Goal: Manage account settings

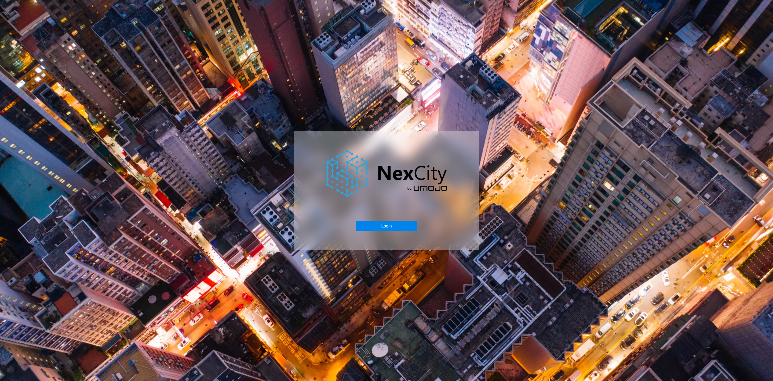
click at [382, 226] on button "Login" at bounding box center [386, 226] width 61 height 10
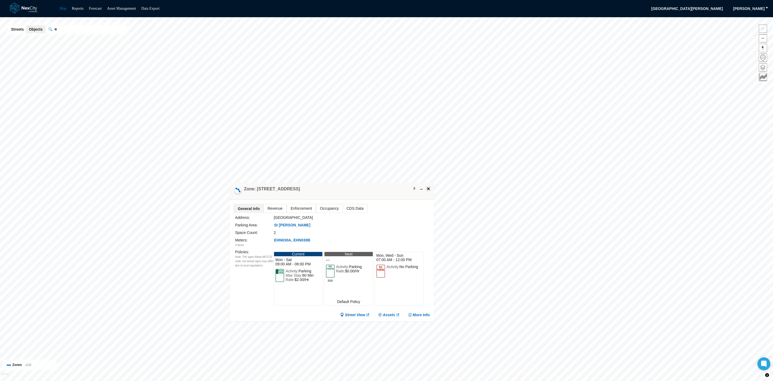
click at [426, 189] on span at bounding box center [428, 188] width 4 height 4
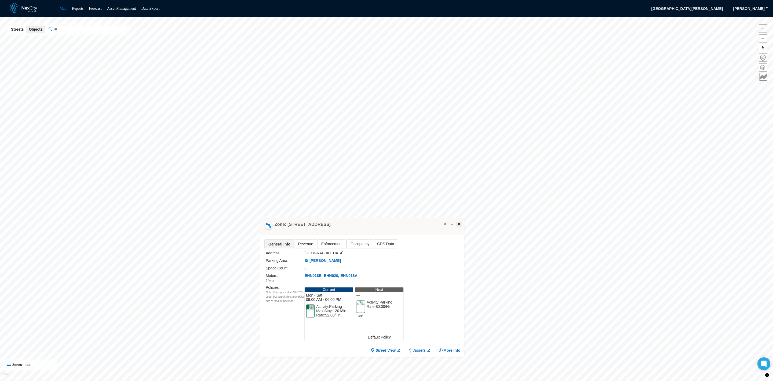
click at [461, 225] on span at bounding box center [459, 224] width 4 height 4
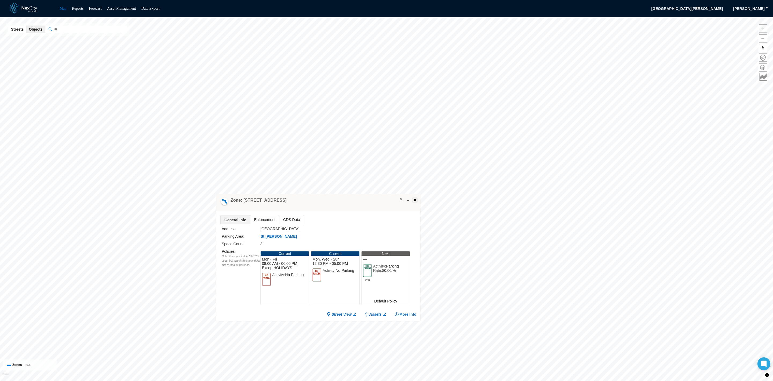
click at [415, 198] on span at bounding box center [415, 200] width 4 height 4
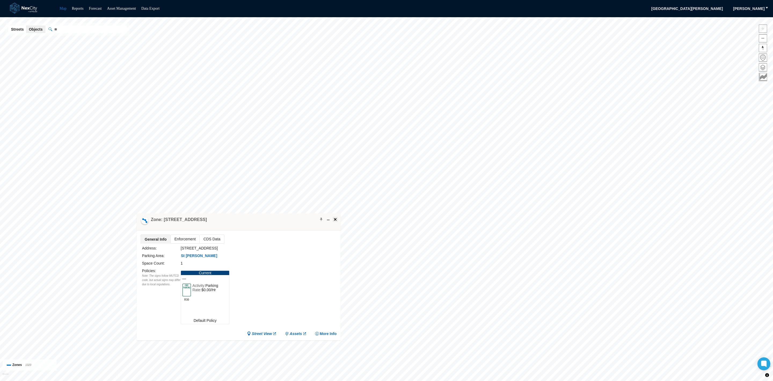
click at [337, 217] on span at bounding box center [335, 219] width 4 height 4
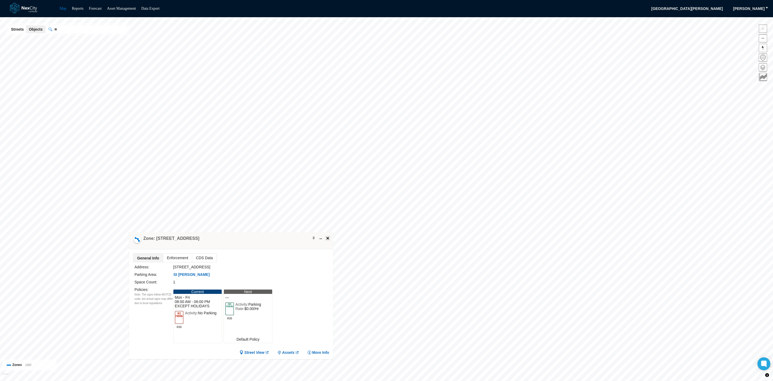
click at [328, 239] on span at bounding box center [328, 238] width 4 height 4
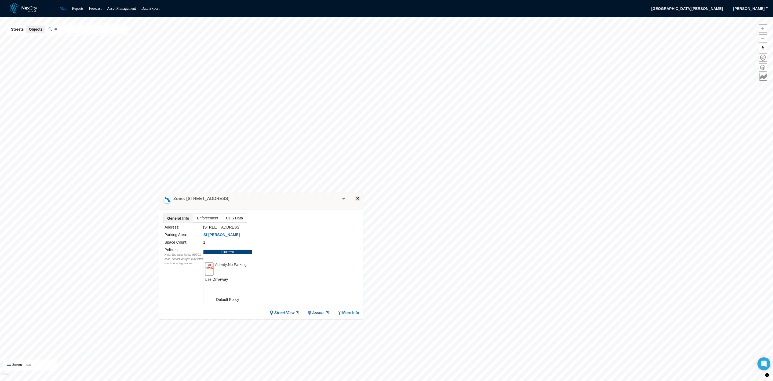
click at [360, 197] on button at bounding box center [357, 197] width 5 height 5
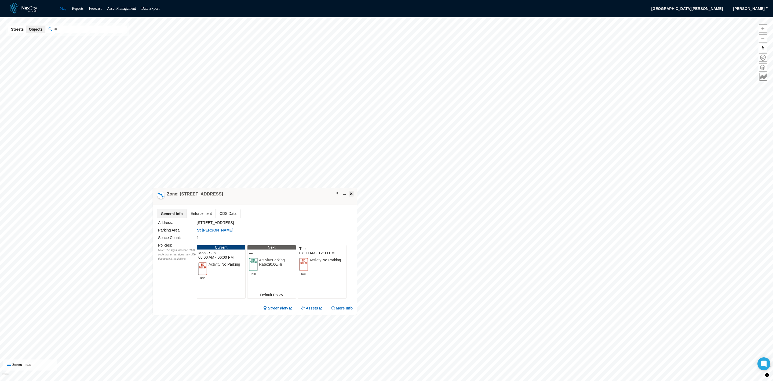
click at [351, 193] on span at bounding box center [351, 193] width 4 height 4
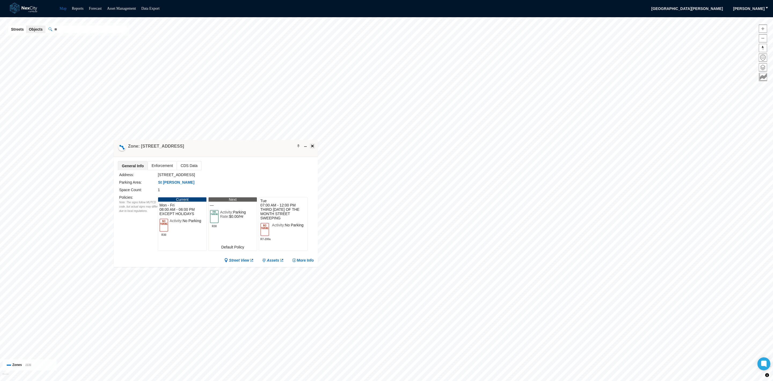
click at [313, 144] on span at bounding box center [312, 146] width 4 height 4
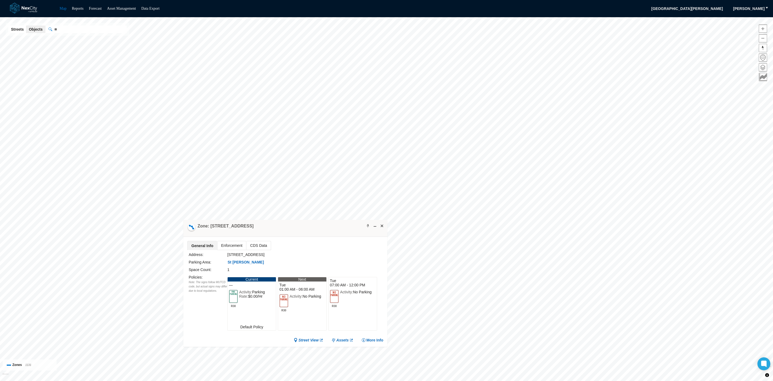
click at [262, 307] on div "Activity: Parking Rate: $0.00/Hr" at bounding box center [252, 298] width 26 height 18
click at [234, 299] on span at bounding box center [233, 295] width 9 height 13
click at [382, 222] on div "Zone: [STREET_ADDRESS]" at bounding box center [285, 228] width 204 height 17
click at [383, 226] on span at bounding box center [382, 225] width 4 height 4
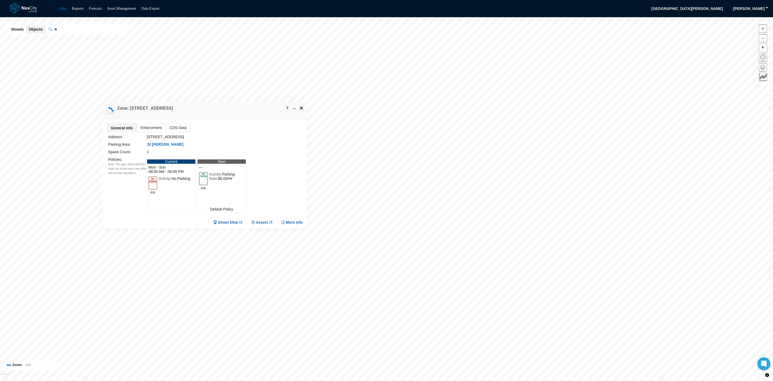
click at [304, 105] on button at bounding box center [301, 107] width 5 height 5
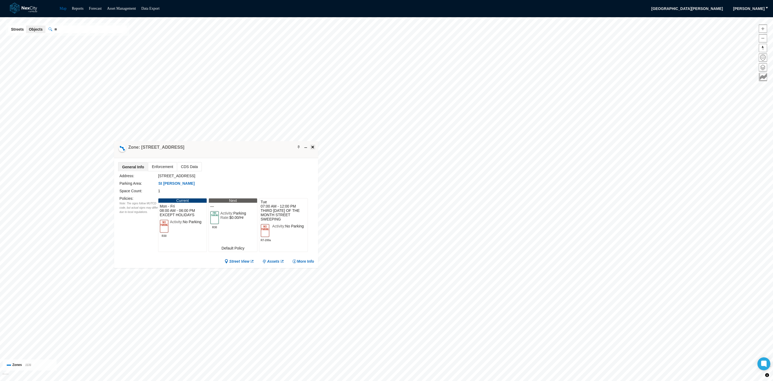
click at [313, 146] on span at bounding box center [313, 147] width 4 height 4
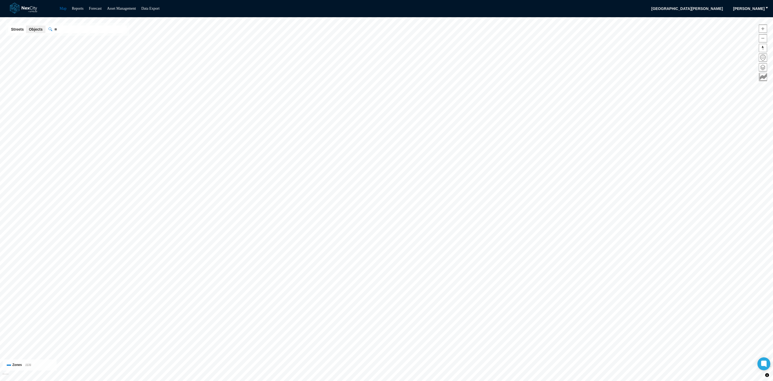
click at [759, 7] on span "[PERSON_NAME]" at bounding box center [749, 8] width 31 height 5
click at [762, 16] on span "Settings" at bounding box center [756, 17] width 14 height 5
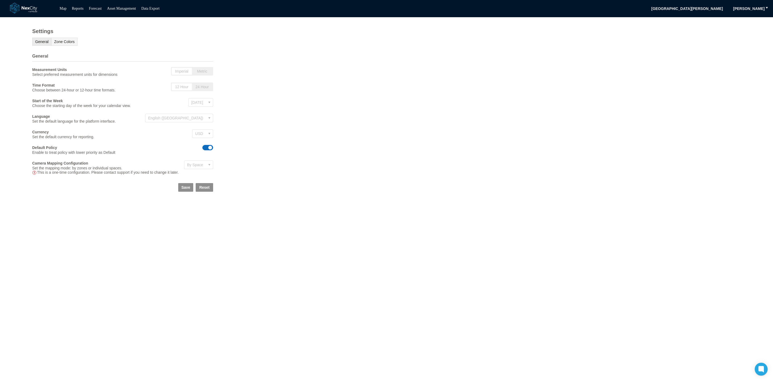
click at [63, 39] on button "Zone Colors" at bounding box center [64, 42] width 26 height 8
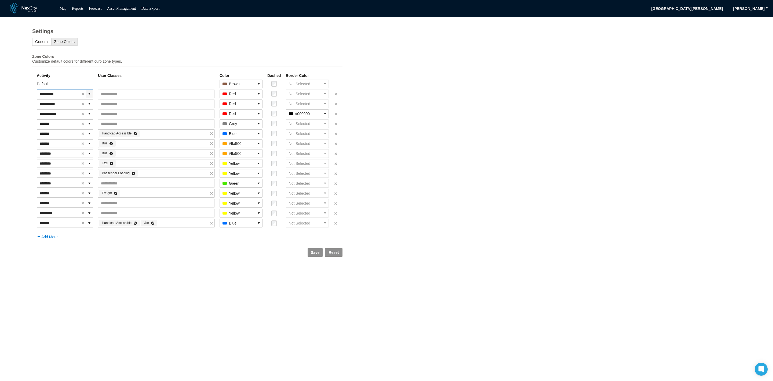
click at [92, 95] on icon "expand combobox" at bounding box center [89, 94] width 4 height 4
click at [615, 152] on div "**********" at bounding box center [386, 198] width 773 height 363
click at [63, 10] on link "Map" at bounding box center [63, 8] width 7 height 4
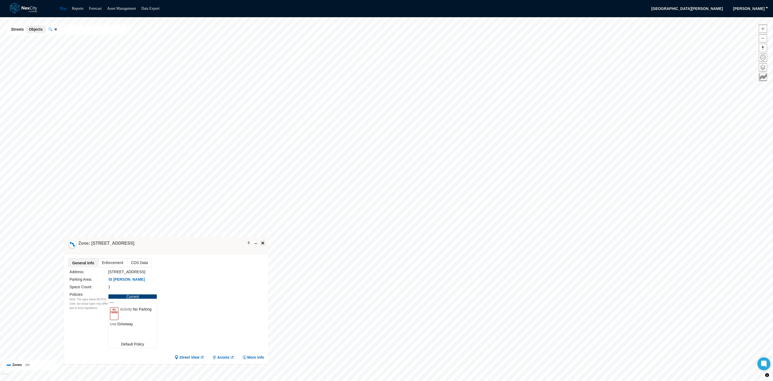
click at [265, 243] on span at bounding box center [263, 243] width 4 height 4
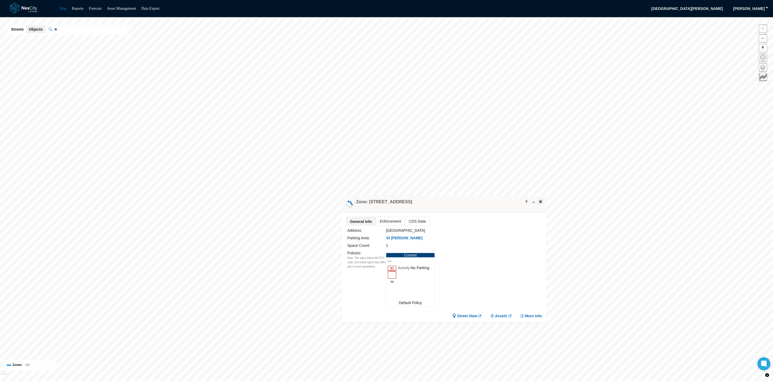
click at [541, 199] on span at bounding box center [541, 201] width 4 height 4
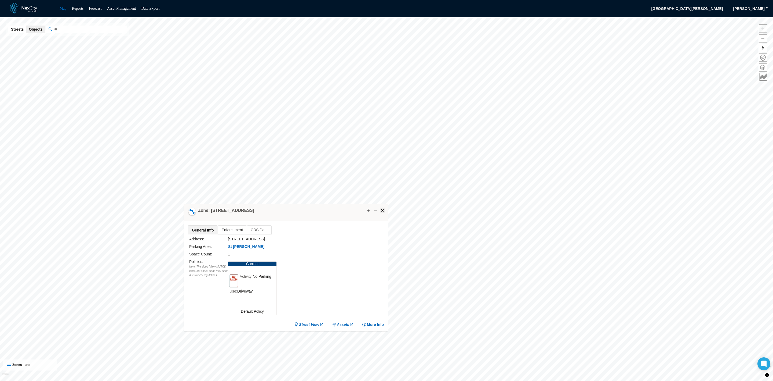
click at [383, 208] on span at bounding box center [383, 210] width 4 height 4
